Goal: Find specific page/section: Find specific page/section

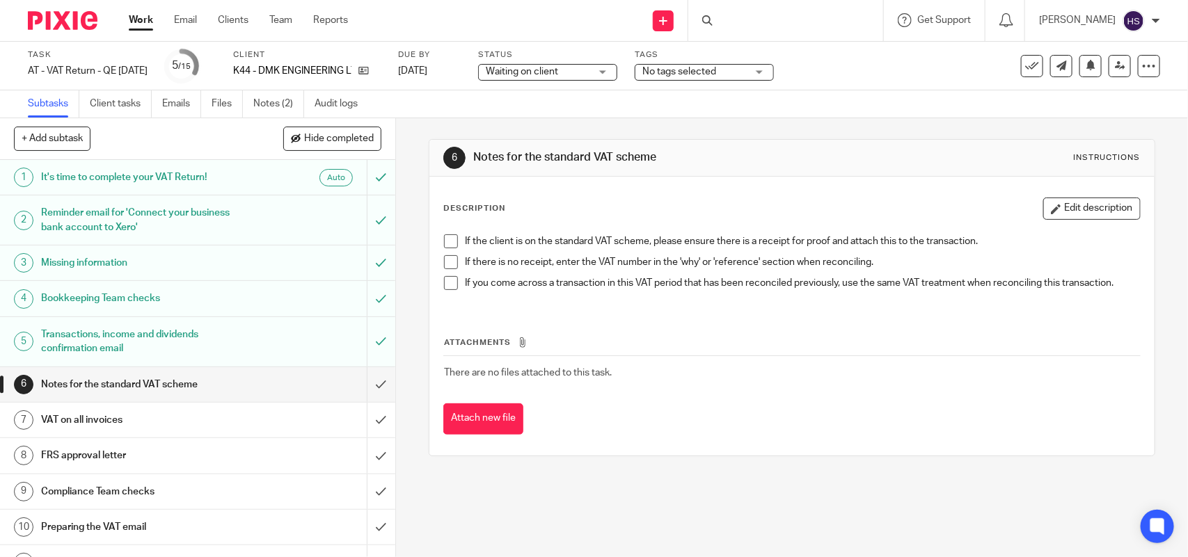
click at [754, 17] on div at bounding box center [785, 20] width 195 height 41
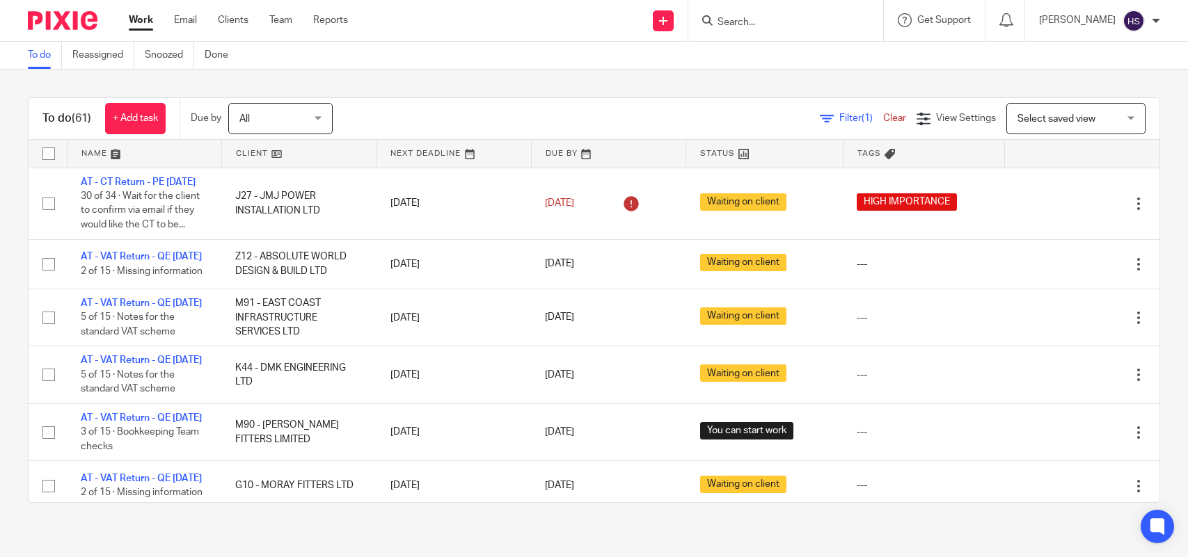
click at [779, 17] on input "Search" at bounding box center [778, 23] width 125 height 13
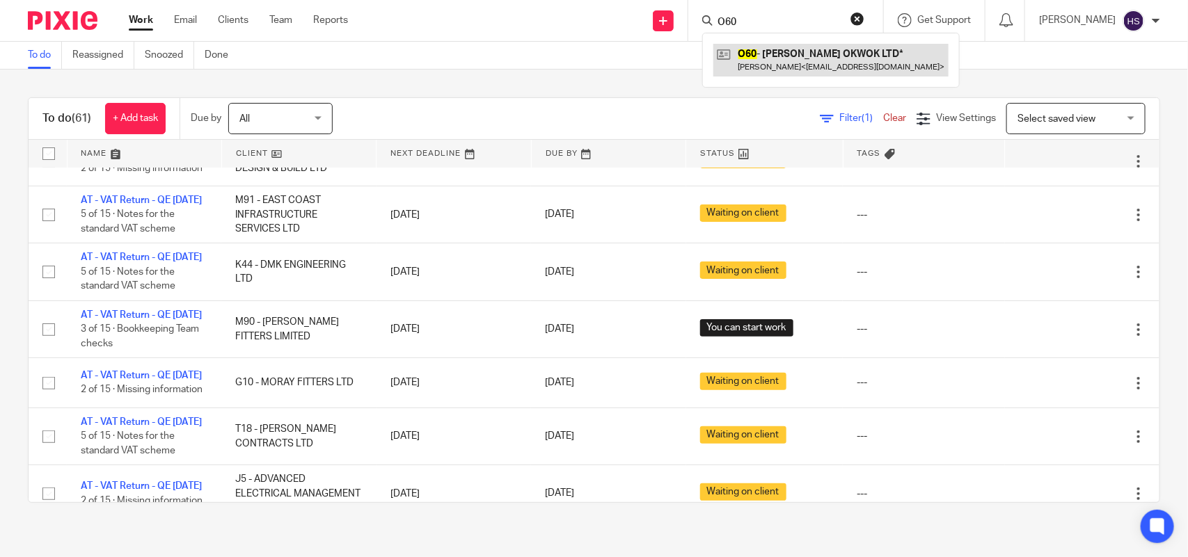
type input "O60"
click at [759, 58] on link at bounding box center [830, 60] width 235 height 32
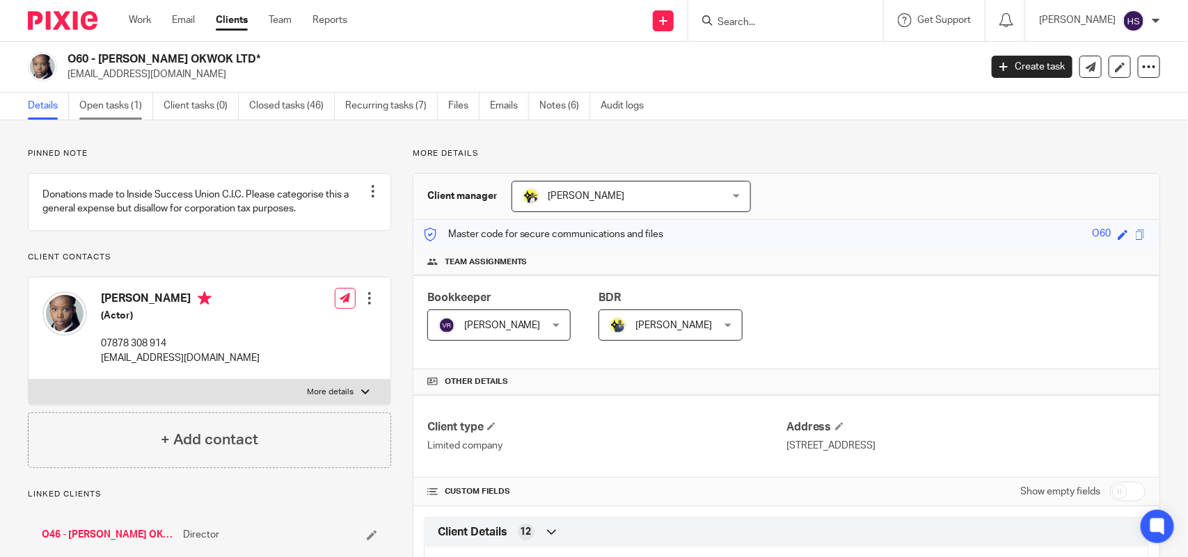
click at [111, 102] on link "Open tasks (1)" at bounding box center [116, 106] width 74 height 27
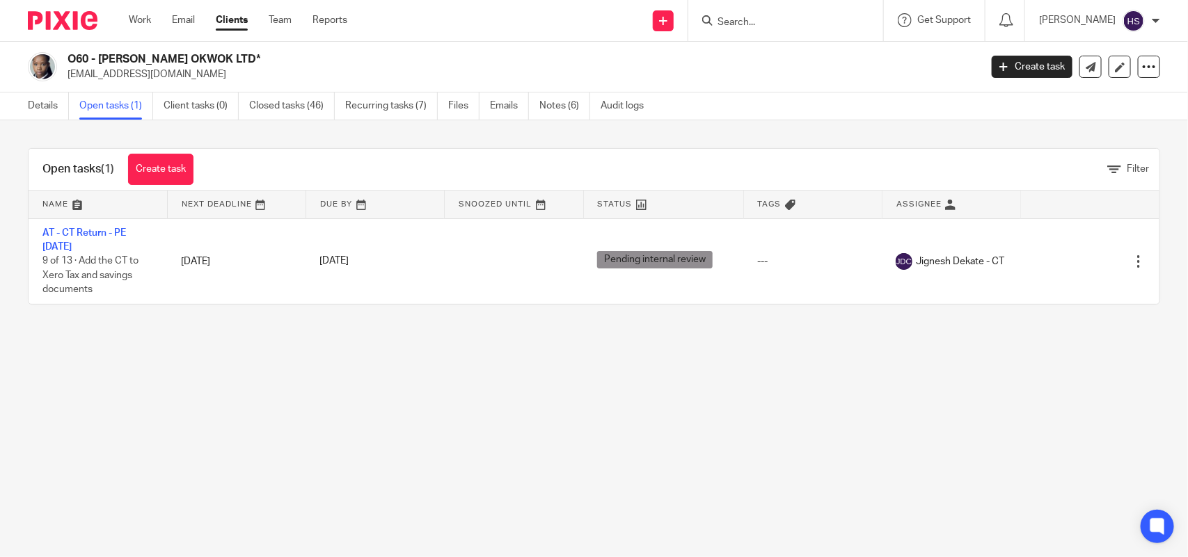
click at [45, 67] on img at bounding box center [42, 66] width 29 height 29
